Goal: Information Seeking & Learning: Find specific page/section

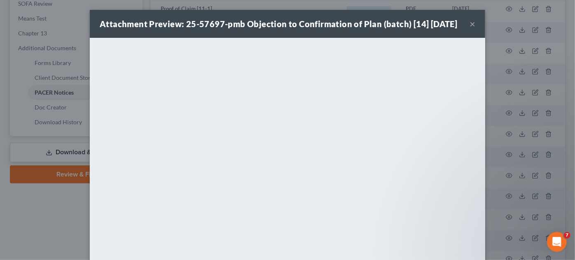
click at [469, 29] on button "×" at bounding box center [472, 24] width 6 height 10
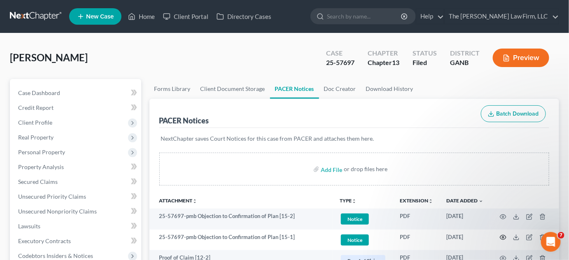
click at [502, 236] on icon "button" at bounding box center [503, 237] width 7 height 7
click at [500, 238] on icon "button" at bounding box center [503, 237] width 7 height 7
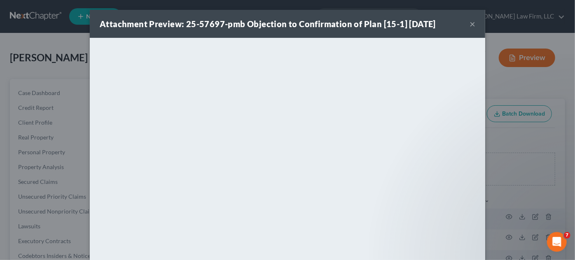
click at [528, 143] on div "Attachment Preview: 25-57697-pmb Objection to Confirmation of Plan [15-1] 09/16…" at bounding box center [287, 130] width 575 height 260
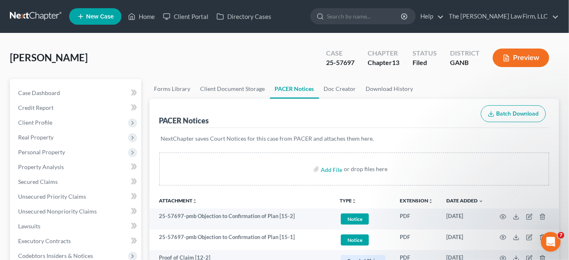
click at [366, 18] on input "search" at bounding box center [364, 16] width 75 height 15
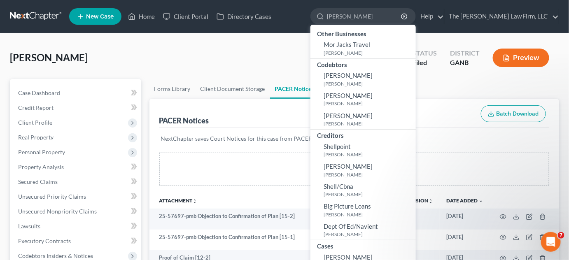
type input "shelton"
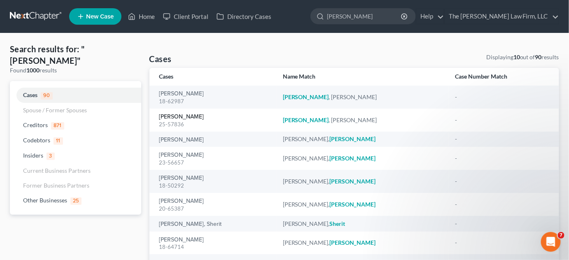
click at [175, 118] on link "[PERSON_NAME]" at bounding box center [181, 117] width 45 height 6
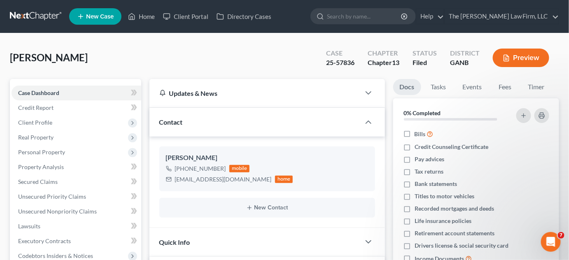
scroll to position [249, 0]
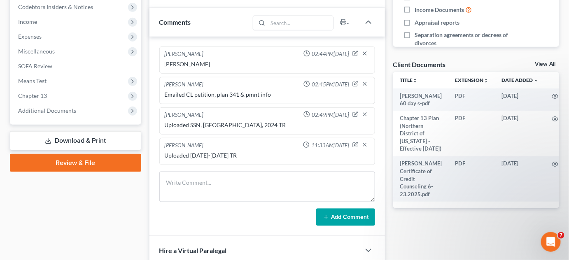
click at [53, 105] on span "Additional Documents" at bounding box center [77, 110] width 130 height 15
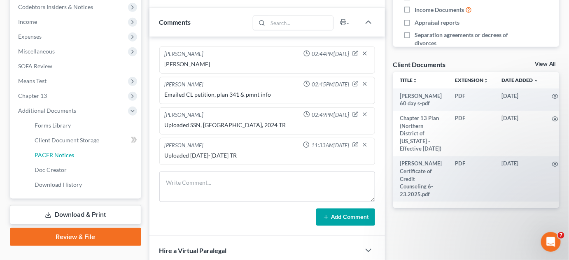
click at [70, 149] on link "PACER Notices" at bounding box center [84, 155] width 113 height 15
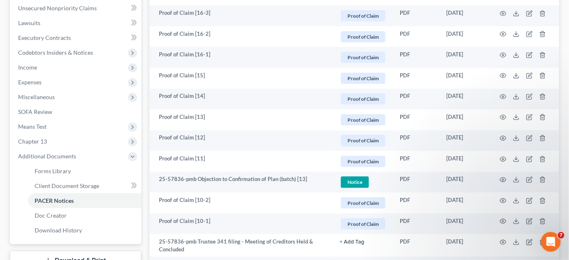
scroll to position [374, 0]
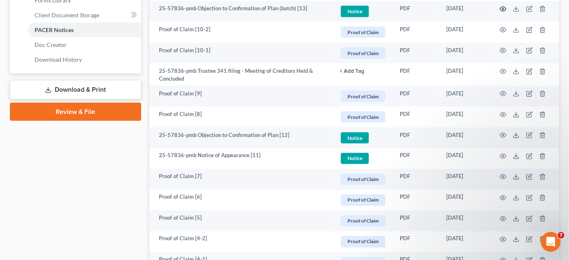
click at [504, 8] on icon "button" at bounding box center [503, 9] width 7 height 7
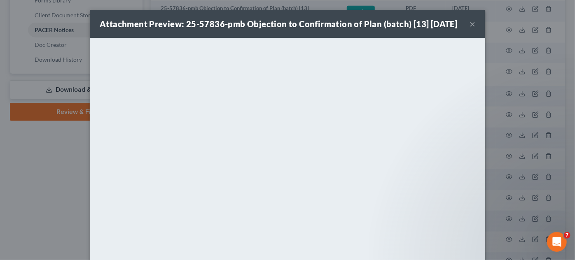
click at [47, 156] on div "Attachment Preview: 25-57836-pmb Objection to Confirmation of Plan (batch) [13]…" at bounding box center [287, 130] width 575 height 260
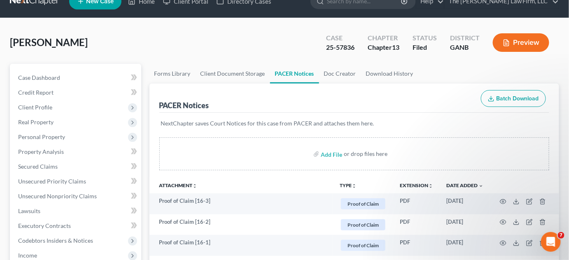
scroll to position [0, 0]
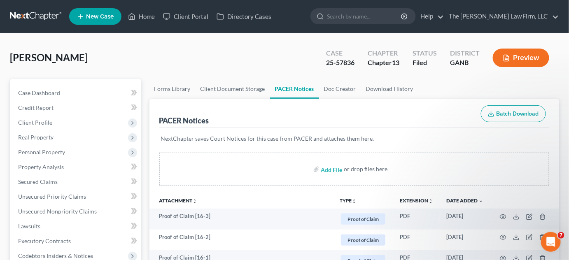
click at [380, 18] on input "search" at bounding box center [364, 16] width 75 height 15
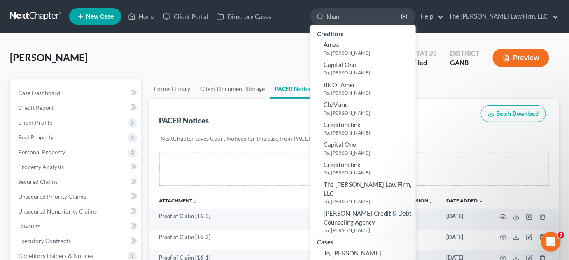
type input "khan"
click at [373, 247] on link "To, Khanh 25-57796" at bounding box center [362, 257] width 105 height 20
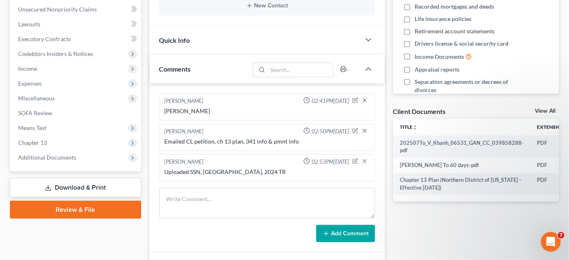
scroll to position [249, 0]
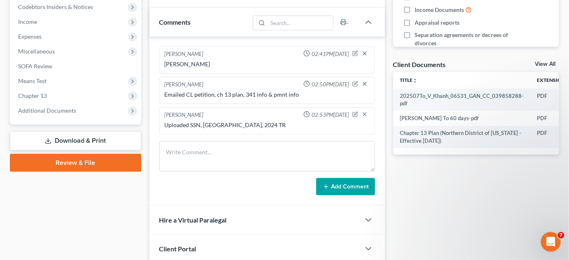
click at [52, 111] on span "Additional Documents" at bounding box center [47, 110] width 58 height 7
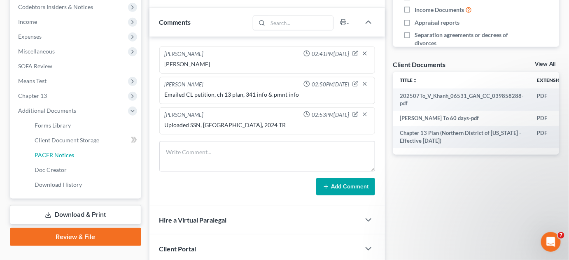
click at [71, 149] on link "PACER Notices" at bounding box center [84, 155] width 113 height 15
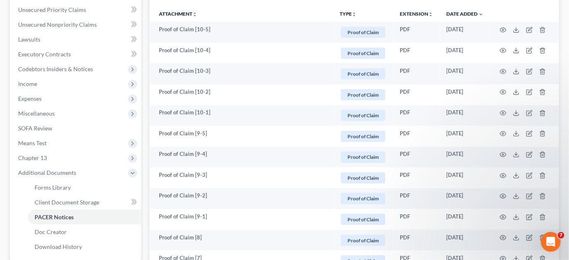
scroll to position [374, 0]
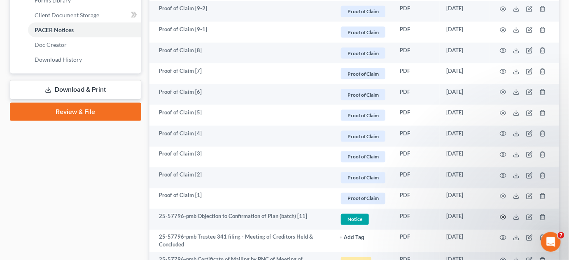
click at [503, 217] on icon "button" at bounding box center [503, 217] width 7 height 7
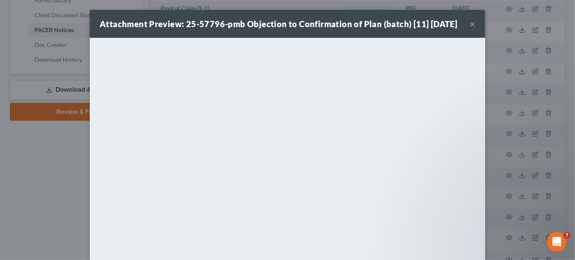
drag, startPoint x: 42, startPoint y: 177, endPoint x: 48, endPoint y: 180, distance: 6.4
click at [42, 177] on div "Attachment Preview: 25-57796-pmb Objection to Confirmation of Plan (batch) [11]…" at bounding box center [287, 130] width 575 height 260
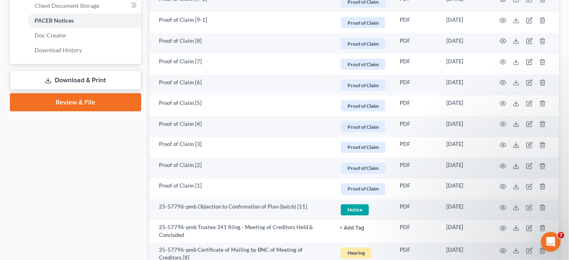
scroll to position [499, 0]
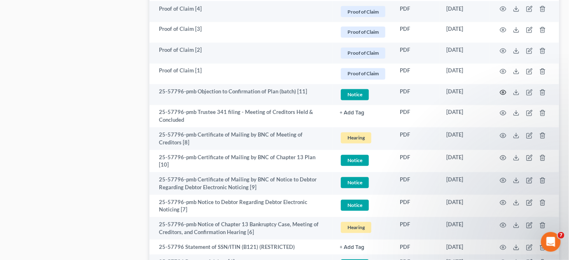
click at [504, 92] on circle "button" at bounding box center [503, 93] width 2 height 2
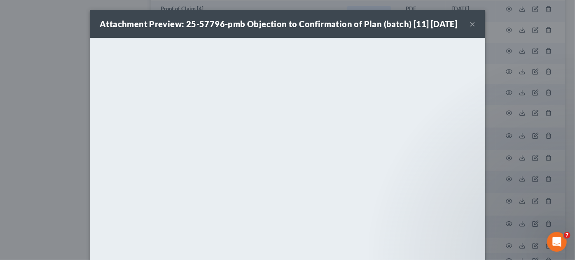
click at [36, 125] on div "Attachment Preview: 25-57796-pmb Objection to Confirmation of Plan (batch) [11]…" at bounding box center [287, 130] width 575 height 260
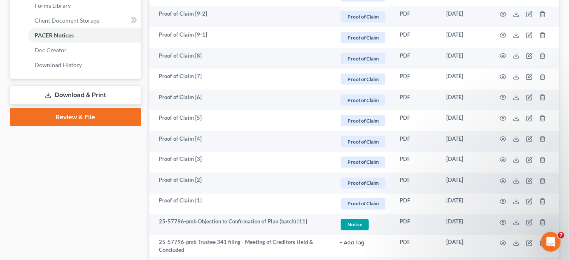
scroll to position [249, 0]
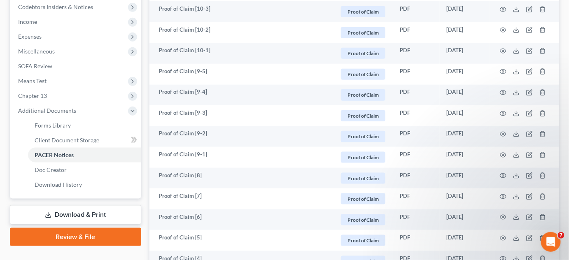
click at [31, 50] on span "Miscellaneous" at bounding box center [36, 51] width 37 height 7
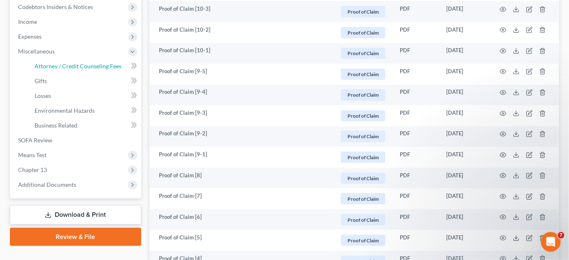
click at [40, 64] on span "Attorney / Credit Counseling Fees" at bounding box center [78, 66] width 87 height 7
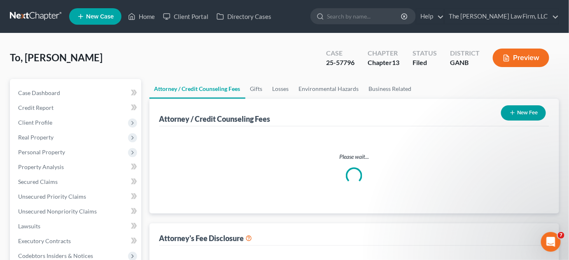
select select "2"
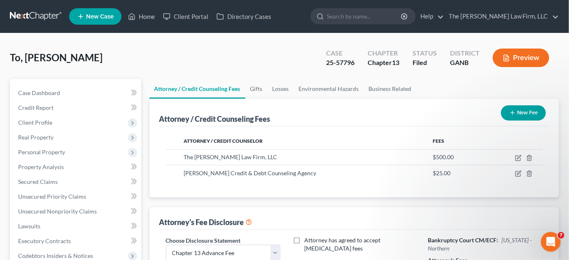
click at [38, 14] on link at bounding box center [36, 16] width 53 height 15
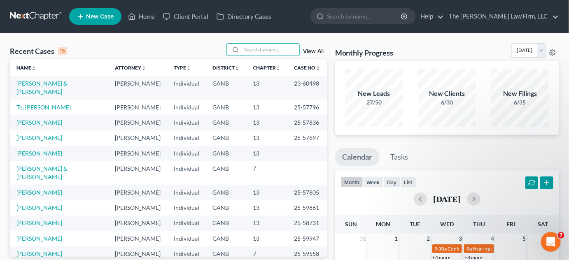
click at [254, 46] on input "search" at bounding box center [271, 50] width 58 height 12
type input "[PERSON_NAME]"
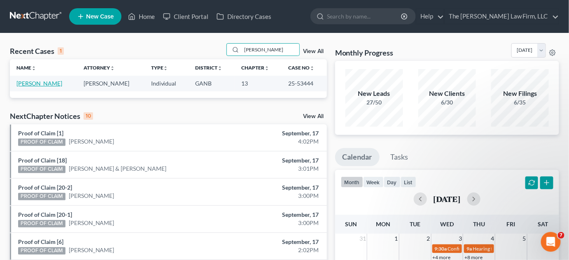
click at [40, 84] on link "[PERSON_NAME]" at bounding box center [39, 83] width 46 height 7
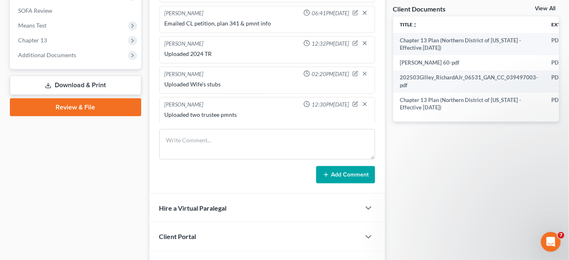
scroll to position [355, 0]
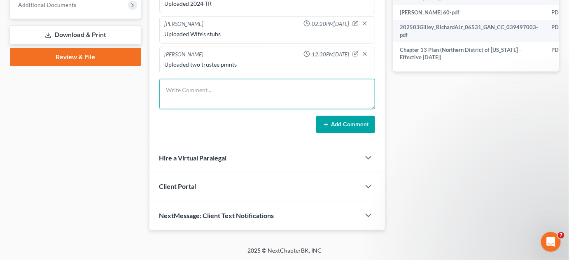
click at [231, 91] on textarea at bounding box center [267, 94] width 216 height 30
